Goal: Information Seeking & Learning: Find specific page/section

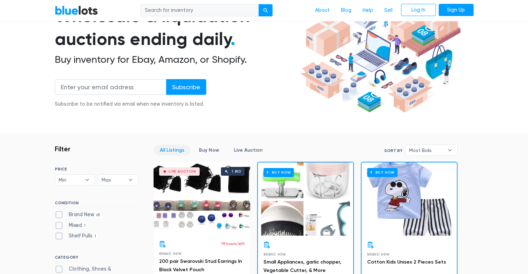
scroll to position [58, 0]
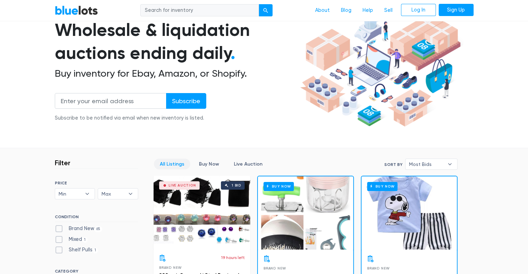
click at [186, 10] on input "search" at bounding box center [199, 10] width 119 height 13
click at [183, 9] on input "search" at bounding box center [199, 10] width 119 height 13
click at [183, 9] on input "Plastic containers" at bounding box center [199, 10] width 119 height 13
click at [160, 8] on input "Plastic containers" at bounding box center [199, 10] width 119 height 13
type input "Plastic containers"
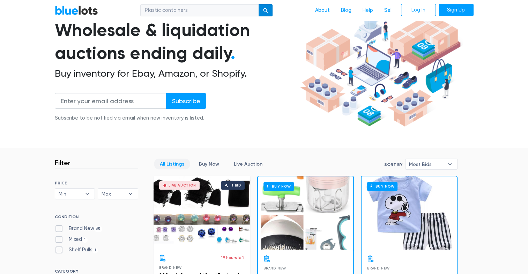
click at [265, 11] on div "submit" at bounding box center [265, 10] width 5 height 5
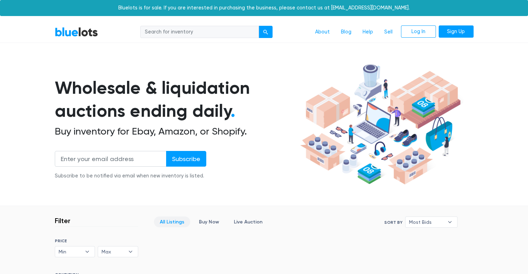
click at [220, 37] on input "search" at bounding box center [199, 32] width 119 height 13
click at [219, 31] on input "search" at bounding box center [199, 32] width 119 height 13
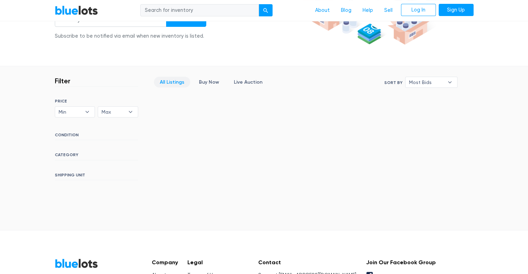
scroll to position [175, 0]
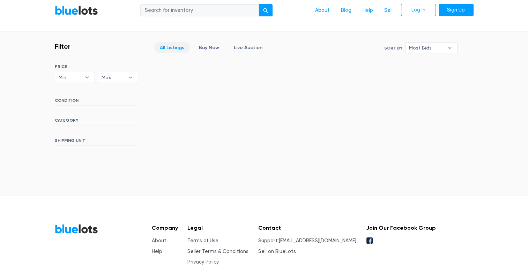
click at [174, 11] on input "search" at bounding box center [199, 10] width 119 height 13
type input "Flower Pots"
click at [259, 4] on button "submit" at bounding box center [266, 10] width 14 height 13
